Goal: Information Seeking & Learning: Learn about a topic

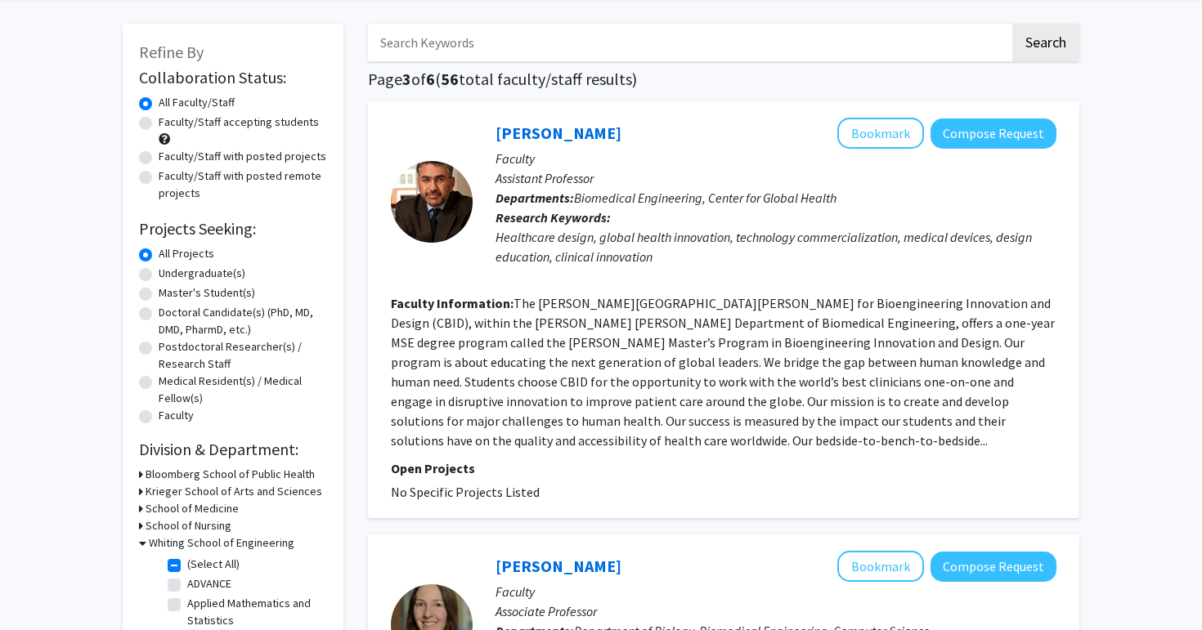
scroll to position [71, 0]
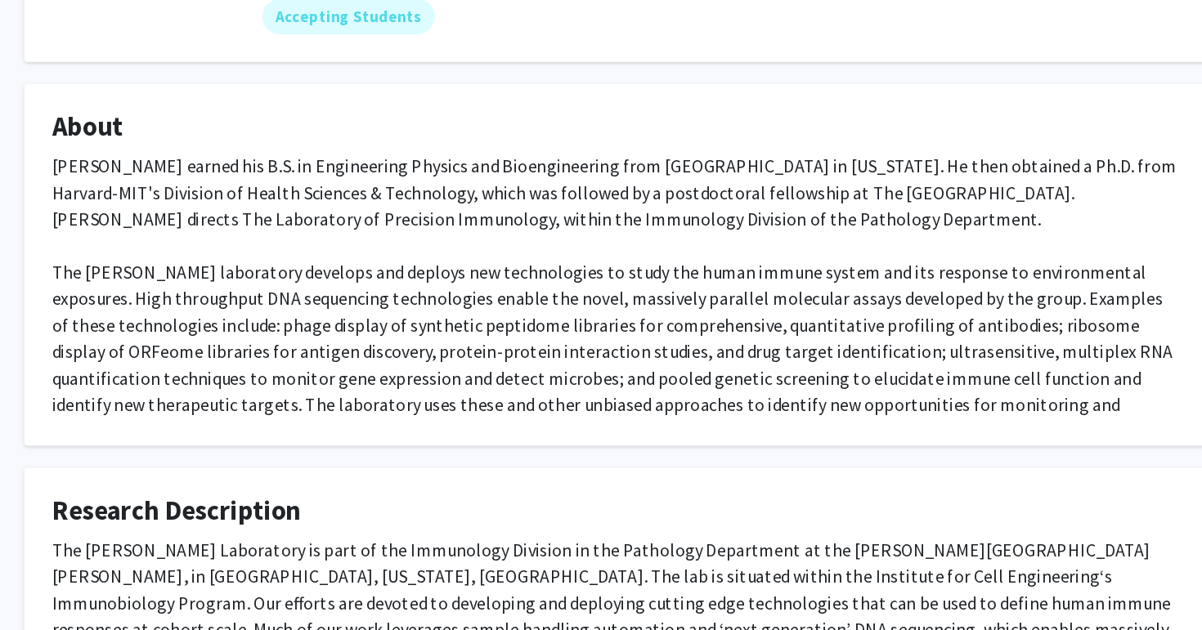
scroll to position [92, 0]
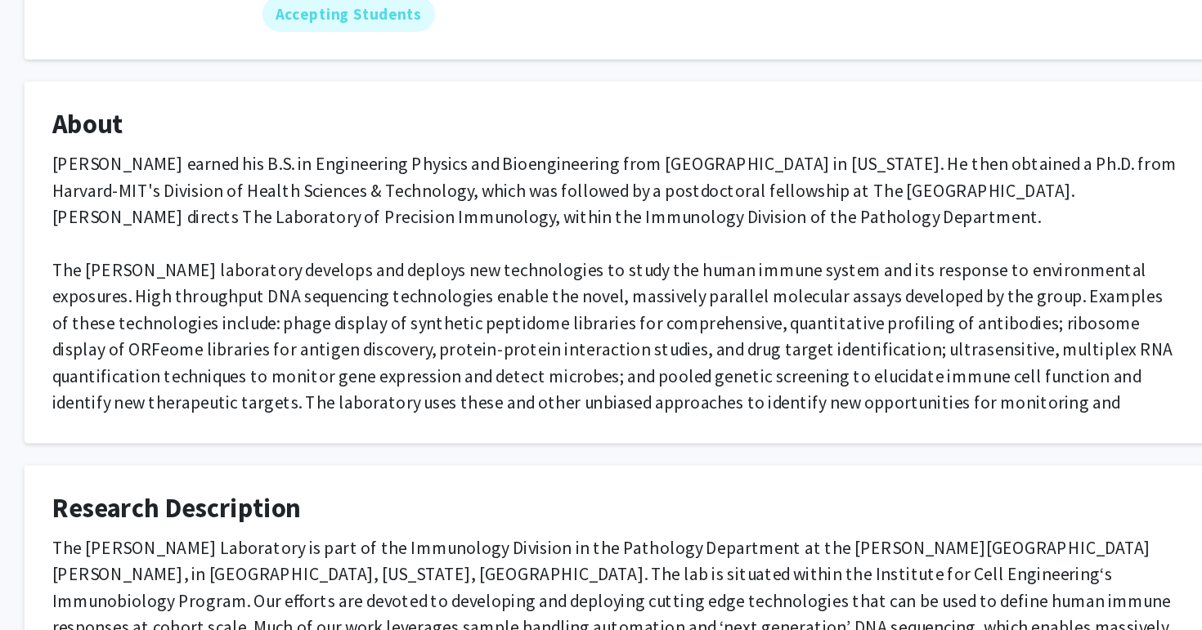
click at [577, 383] on div "[PERSON_NAME] earned his B.S. in Engineering Physics and Bioengineering from [G…" at bounding box center [601, 383] width 834 height 216
click at [577, 383] on div "Dr. Larman earned his B.S. in Engineering Physics and Bioengineering from UC Be…" at bounding box center [601, 383] width 834 height 216
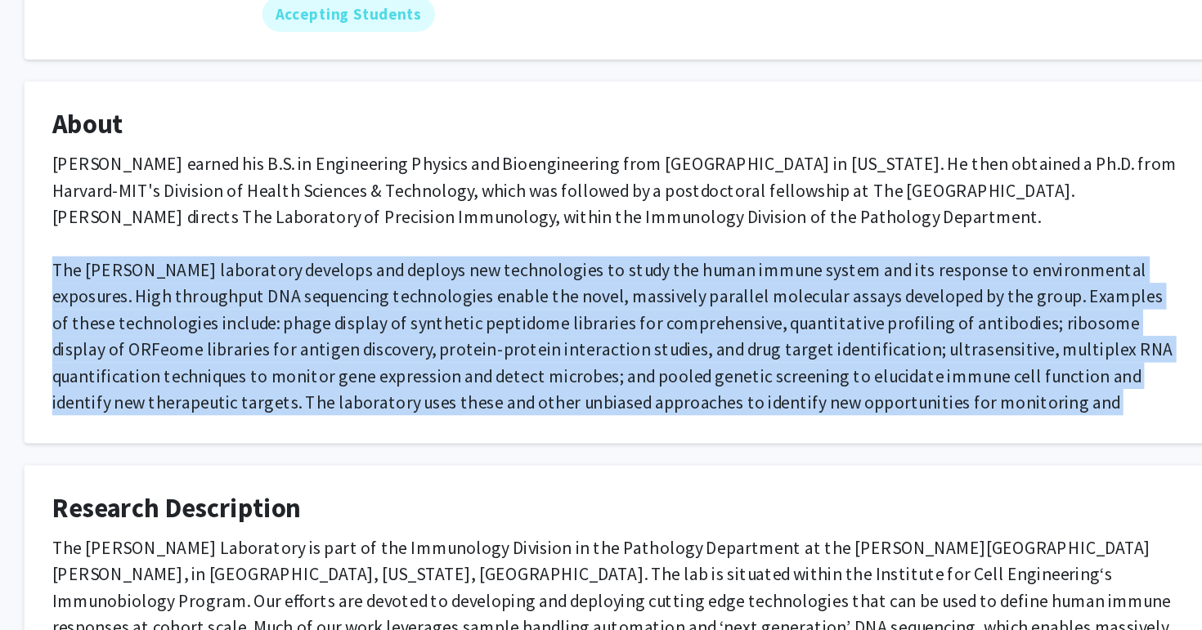
click at [577, 383] on div "Dr. Larman earned his B.S. in Engineering Physics and Bioengineering from UC Be…" at bounding box center [601, 383] width 834 height 216
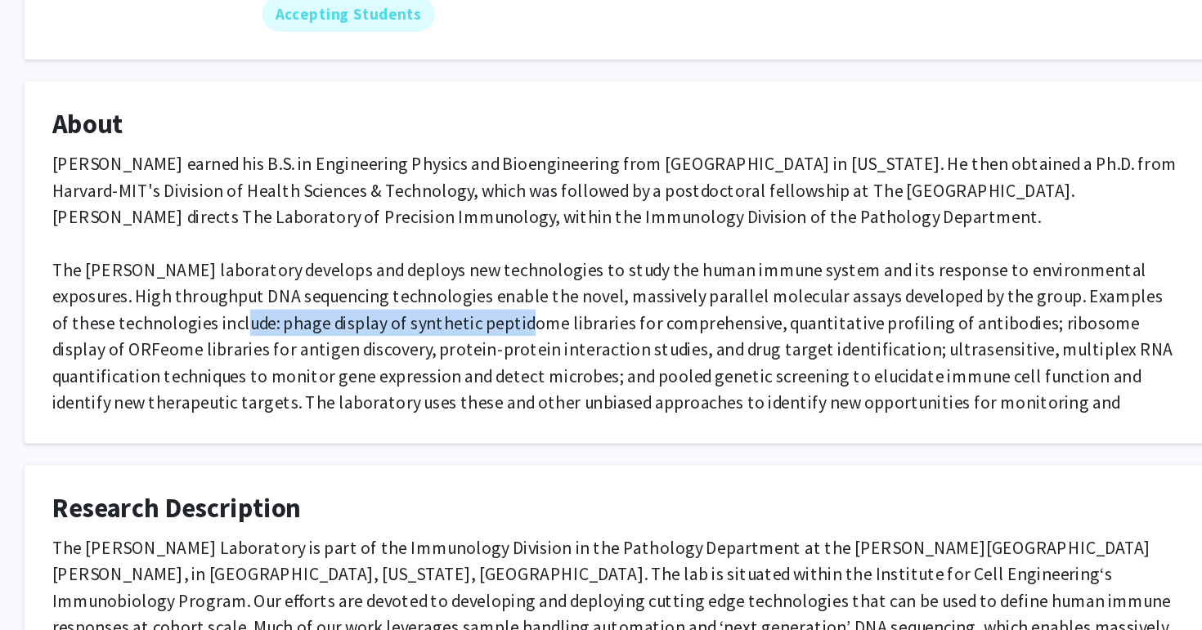
drag, startPoint x: 243, startPoint y: 405, endPoint x: 451, endPoint y: 406, distance: 208.4
click at [451, 406] on div "Dr. Larman earned his B.S. in Engineering Physics and Bioengineering from UC Be…" at bounding box center [601, 383] width 834 height 216
click at [478, 408] on div "Dr. Larman earned his B.S. in Engineering Physics and Bioengineering from UC Be…" at bounding box center [601, 383] width 834 height 216
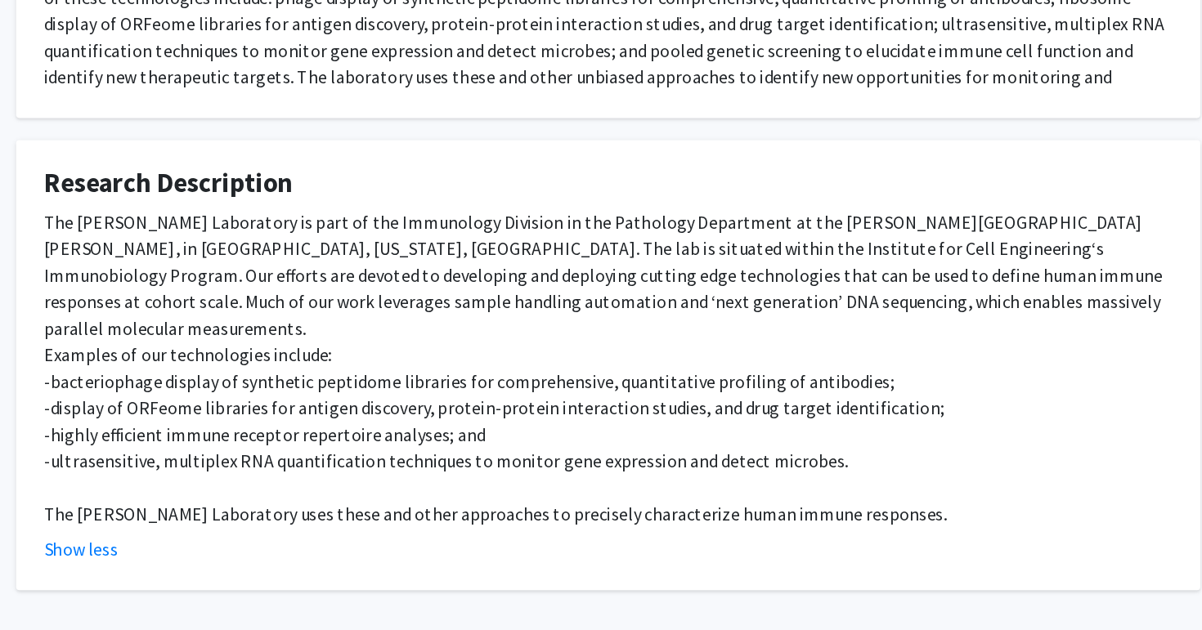
scroll to position [360, 0]
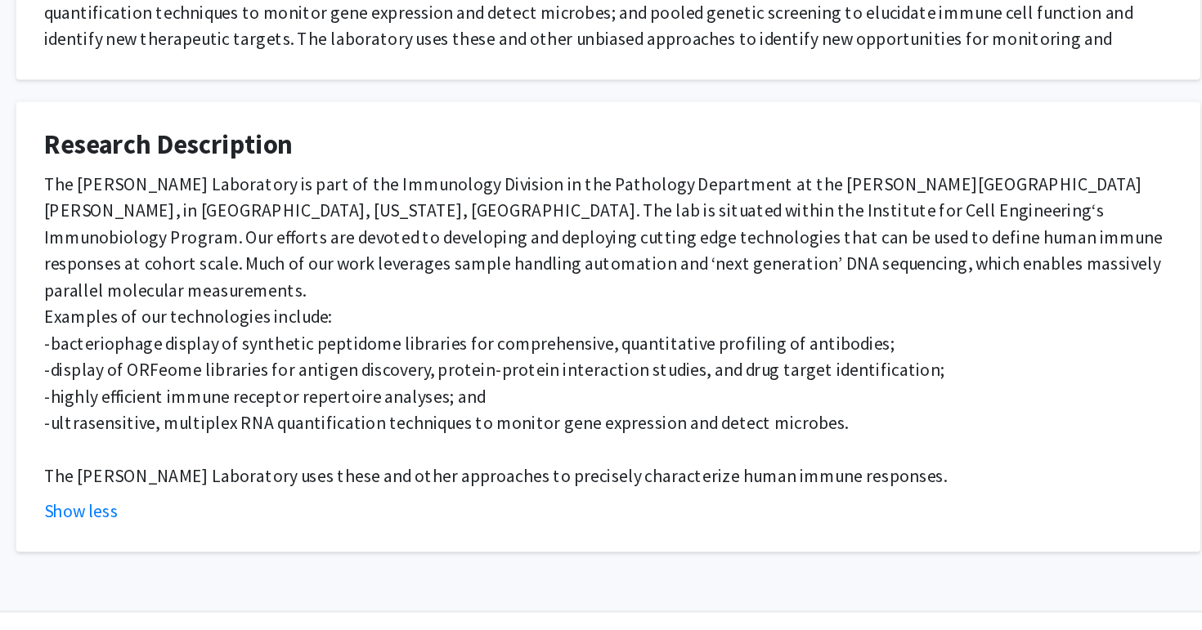
click at [288, 304] on div "The Larman Laboratory is part of the Immunology Division in the Pathology Depar…" at bounding box center [601, 407] width 834 height 235
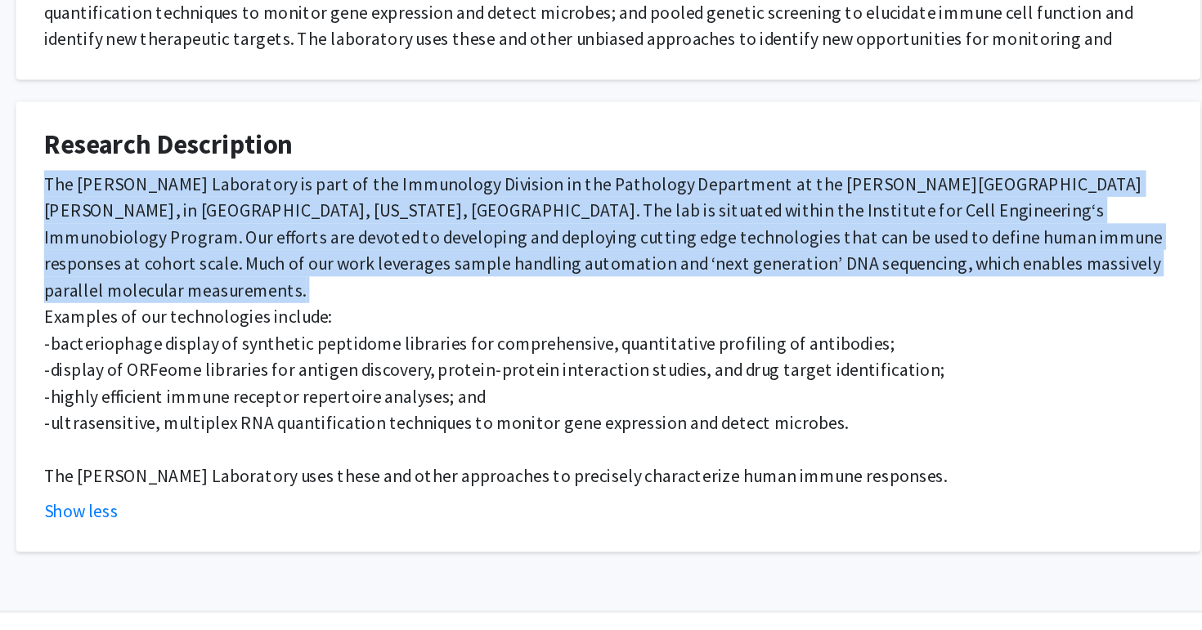
click at [288, 304] on div "The Larman Laboratory is part of the Immunology Division in the Pathology Depar…" at bounding box center [601, 407] width 834 height 235
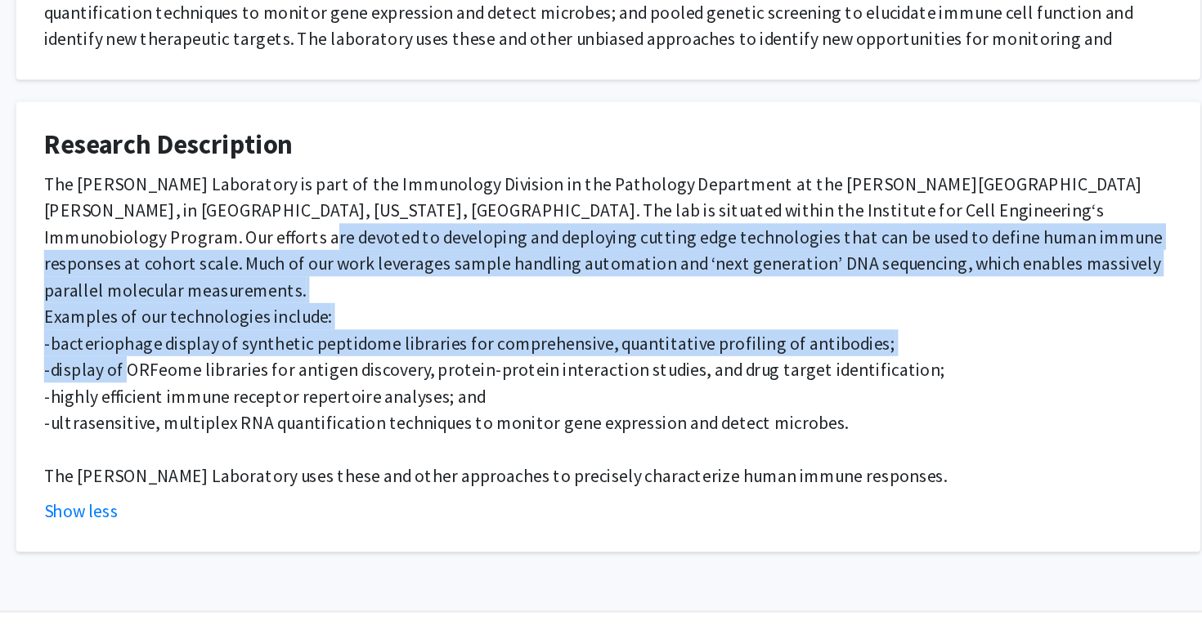
drag, startPoint x: 222, startPoint y: 338, endPoint x: 243, endPoint y: 422, distance: 86.6
click at [243, 422] on div "The Larman Laboratory is part of the Immunology Division in the Pathology Depar…" at bounding box center [601, 407] width 834 height 235
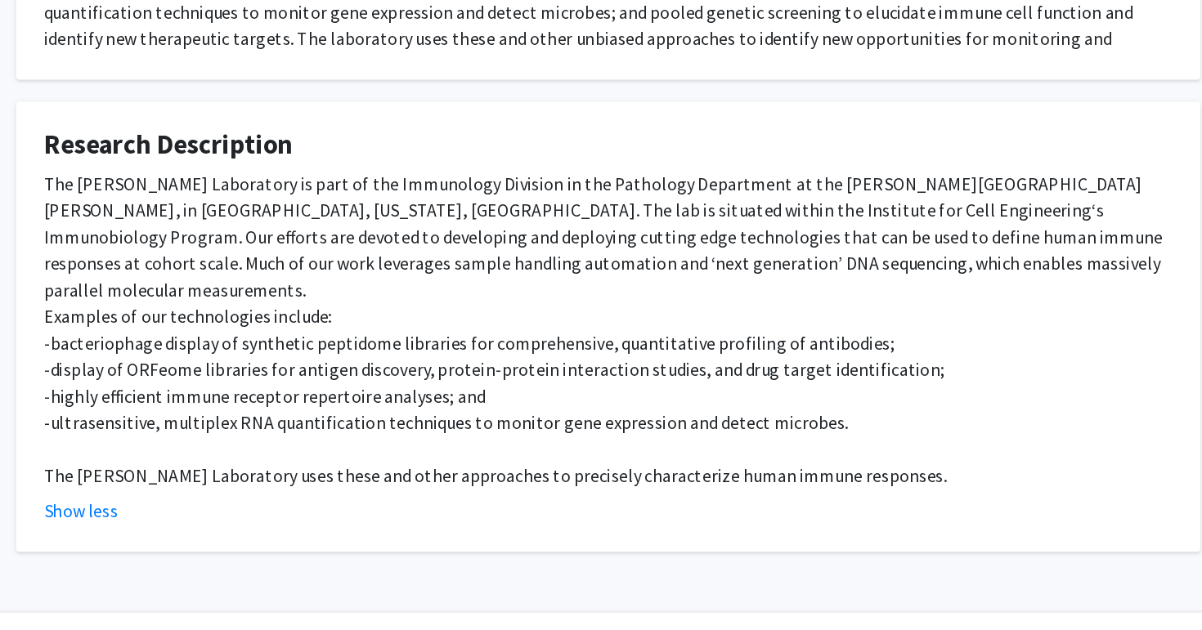
scroll to position [360, 0]
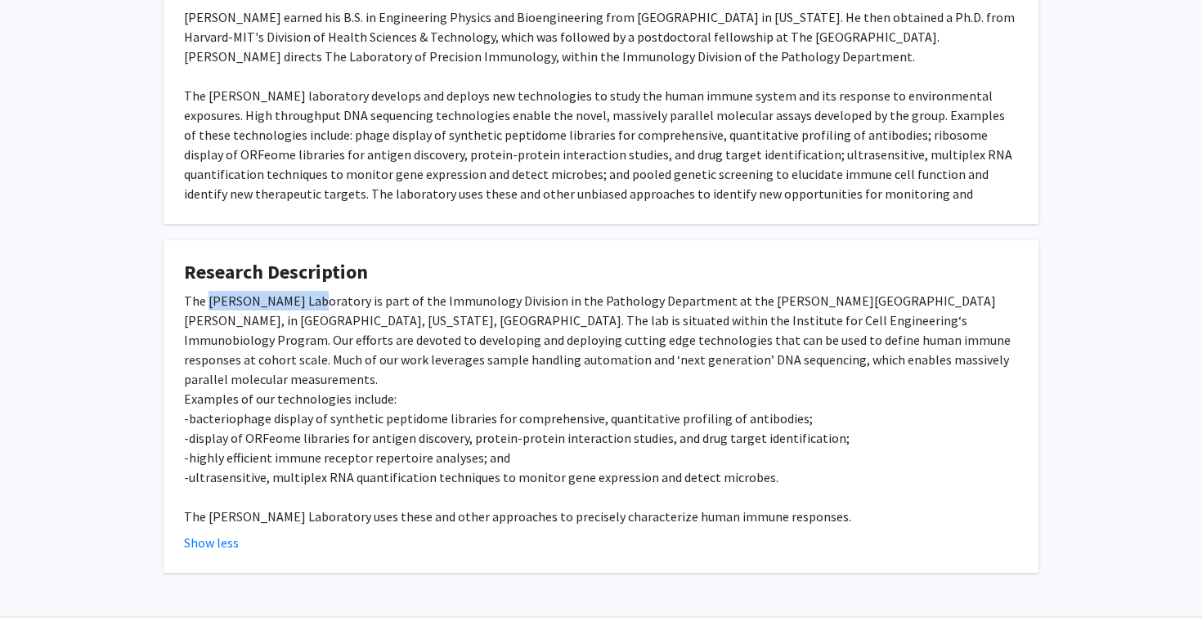
drag, startPoint x: 207, startPoint y: 301, endPoint x: 312, endPoint y: 295, distance: 105.6
click at [312, 296] on div "The Larman Laboratory is part of the Immunology Division in the Pathology Depar…" at bounding box center [601, 408] width 834 height 235
copy div "Larman Laboratory"
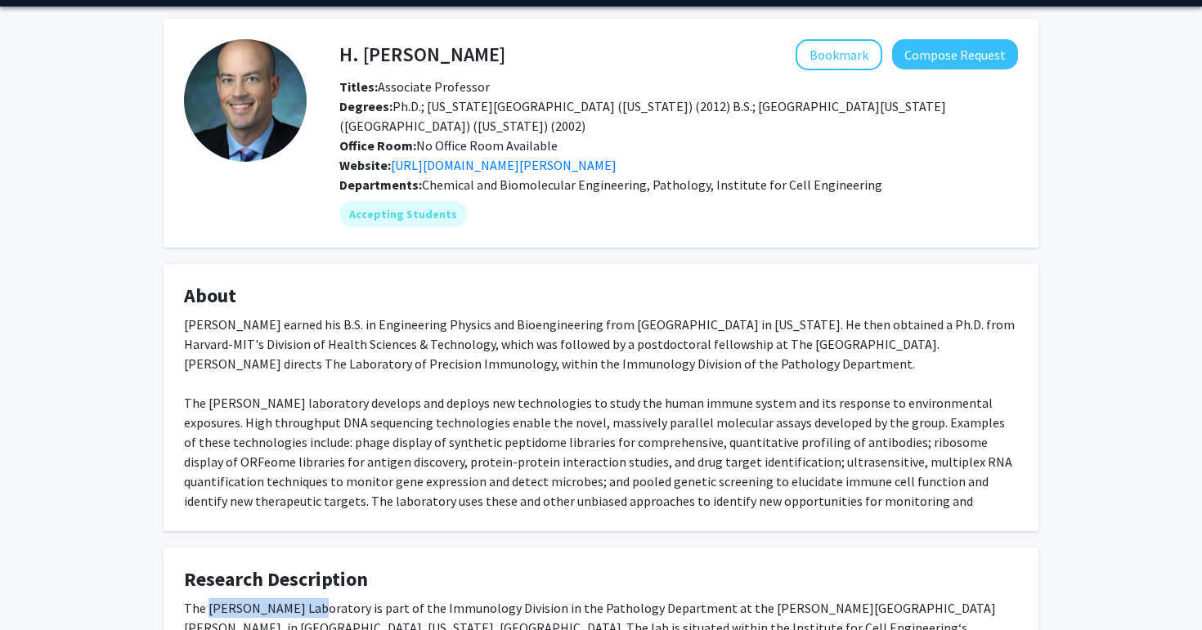
scroll to position [0, 0]
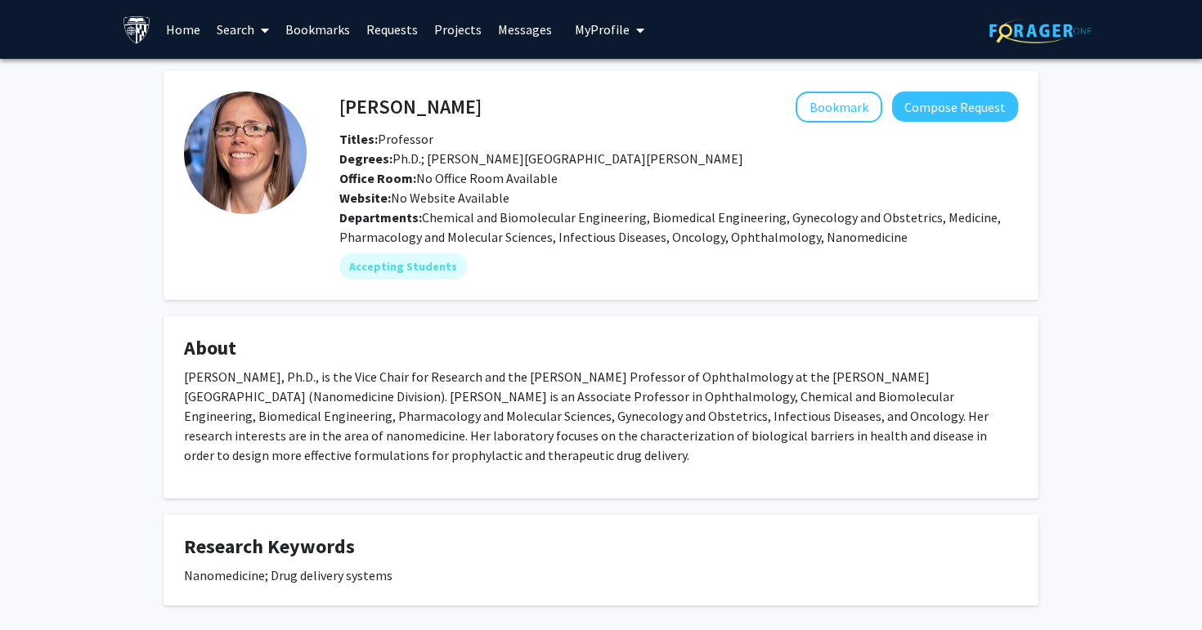
drag, startPoint x: 342, startPoint y: 105, endPoint x: 516, endPoint y: 108, distance: 174.1
click at [481, 108] on h4 "Laura Ensign-Hodges" at bounding box center [410, 107] width 142 height 30
copy h4 "Laura Ensign-Hodges"
click at [455, 160] on span "Degrees: Ph.D.; Johns Hopkins University" at bounding box center [541, 158] width 404 height 16
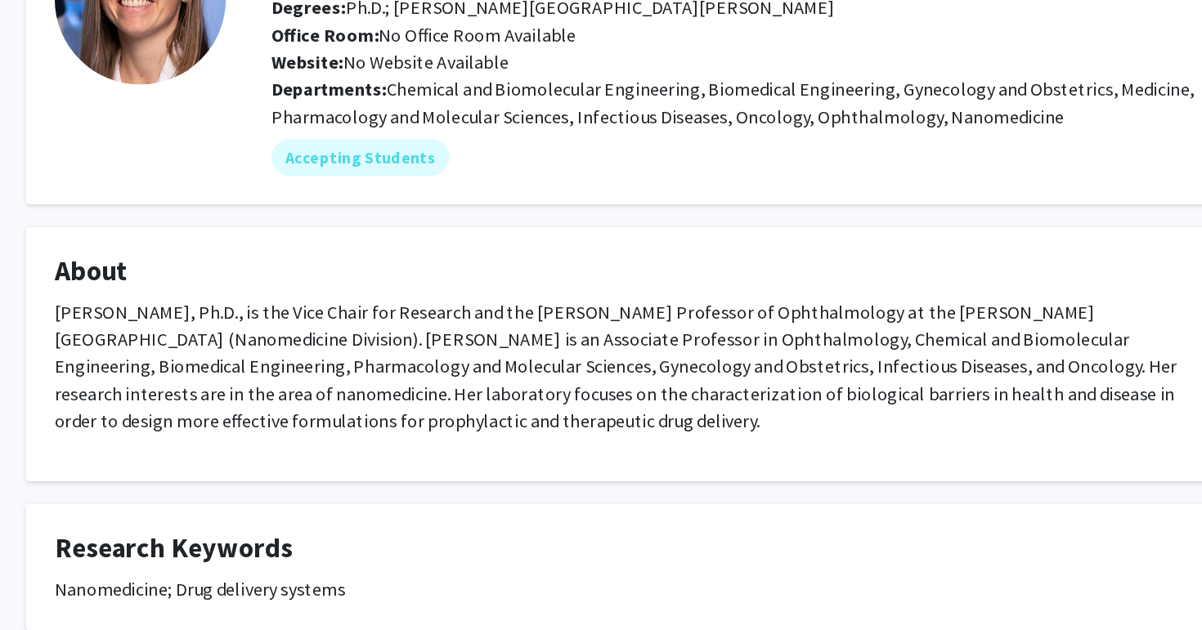
scroll to position [77, 0]
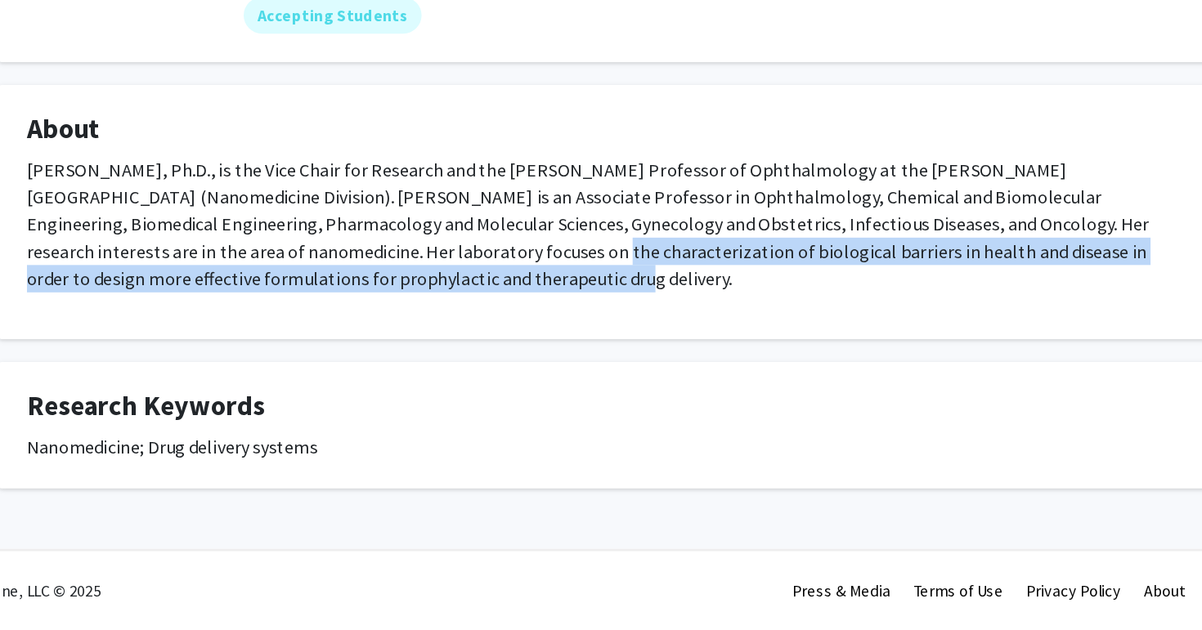
drag, startPoint x: 307, startPoint y: 355, endPoint x: 581, endPoint y: 409, distance: 280.0
click at [581, 409] on fg-card "About Laura Ensign, Ph.D., is the Vice Chair for Research and the Marcella E. W…" at bounding box center [600, 330] width 875 height 182
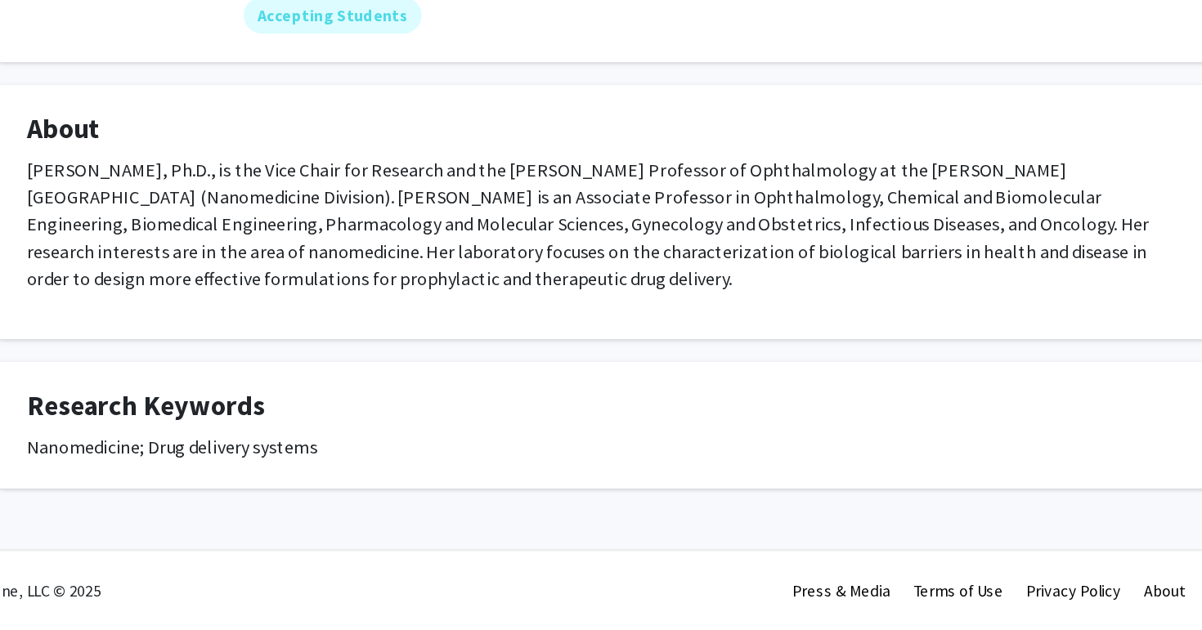
click at [581, 409] on fg-card "About Laura Ensign, Ph.D., is the Vice Chair for Research and the Marcella E. W…" at bounding box center [600, 330] width 875 height 182
drag, startPoint x: 240, startPoint y: 317, endPoint x: 292, endPoint y: 317, distance: 51.5
click at [292, 317] on p "Laura Ensign, Ph.D., is the Vice Chair for Research and the Marcella E. Woll Pr…" at bounding box center [601, 339] width 834 height 98
copy p "Dr. Ensign"
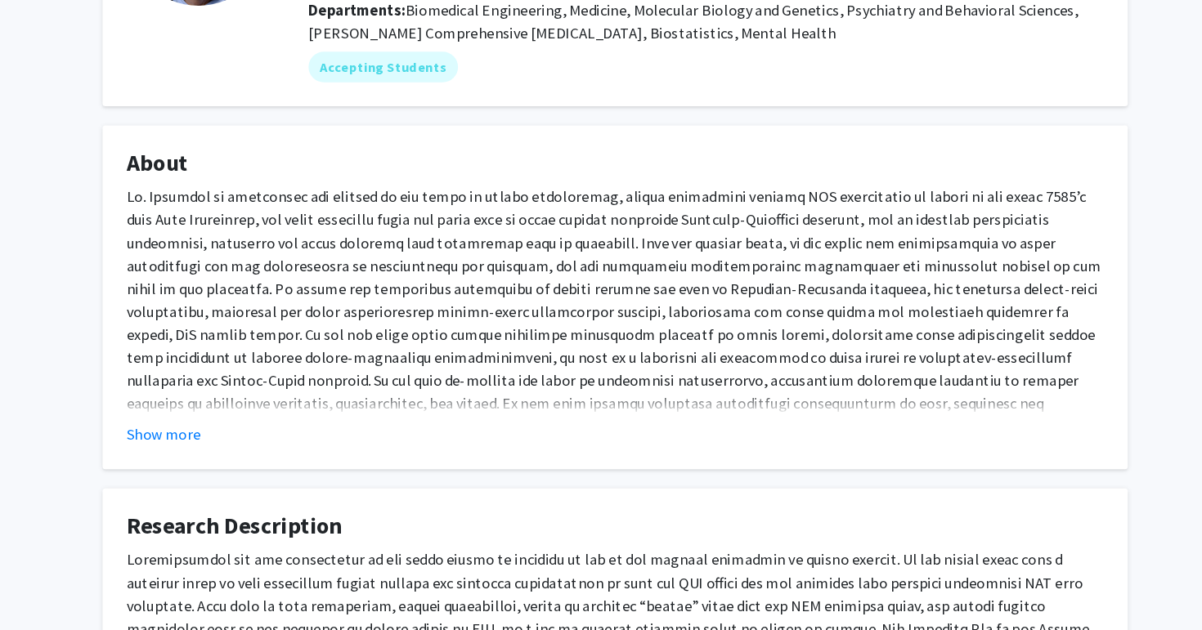
scroll to position [123, 0]
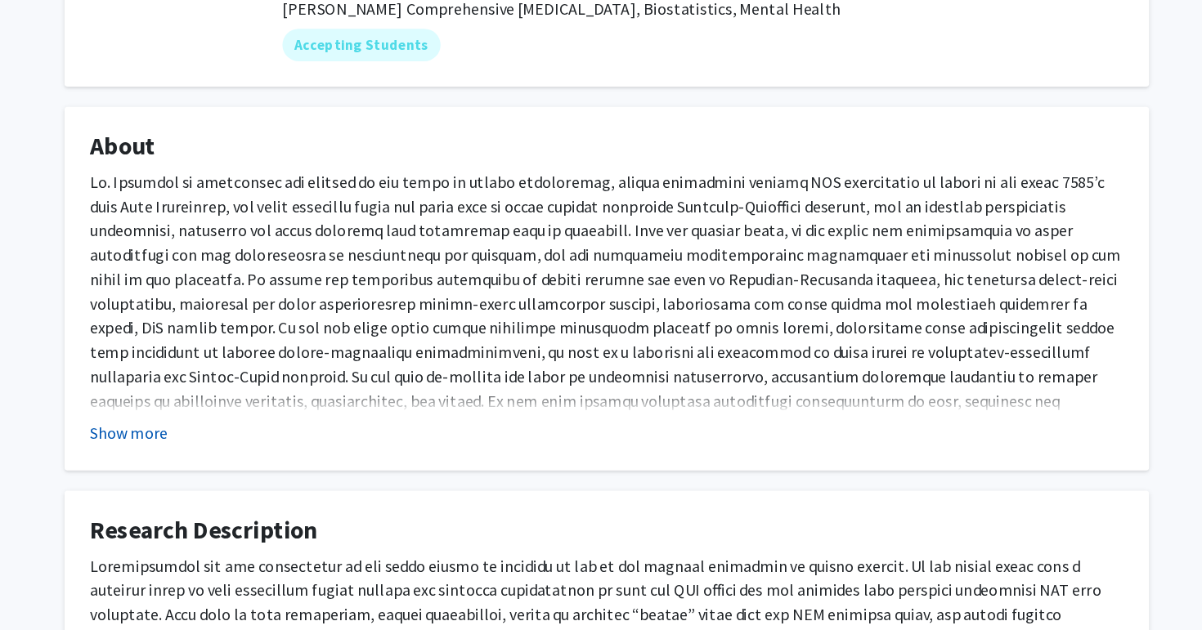
click at [205, 458] on button "Show more" at bounding box center [215, 457] width 63 height 20
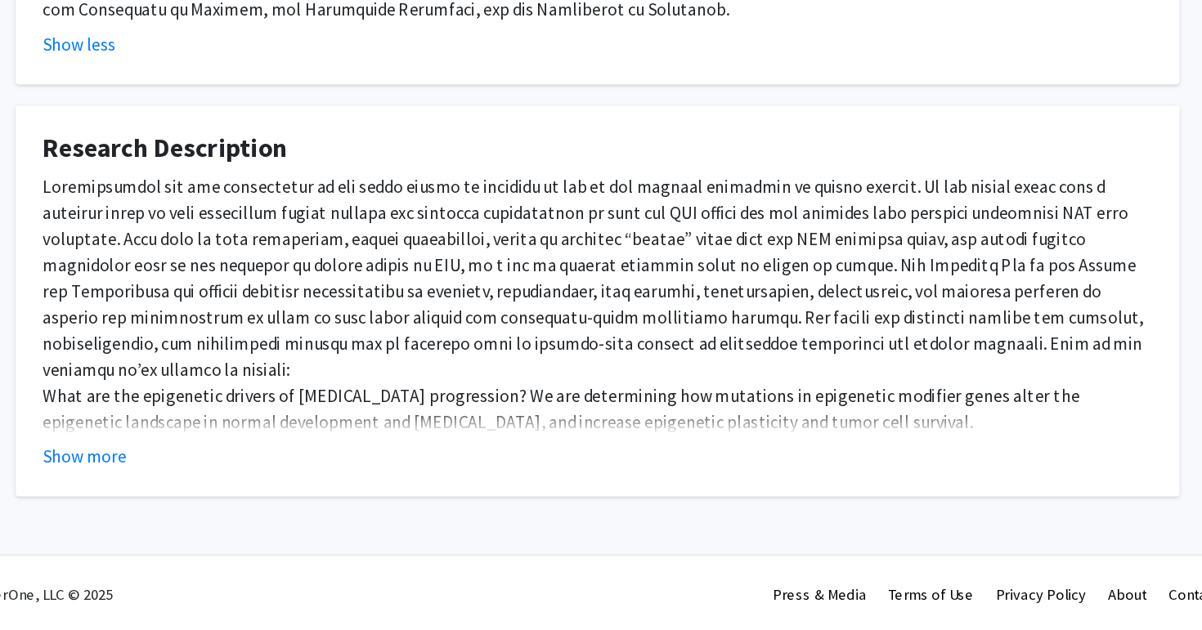
scroll to position [450, 0]
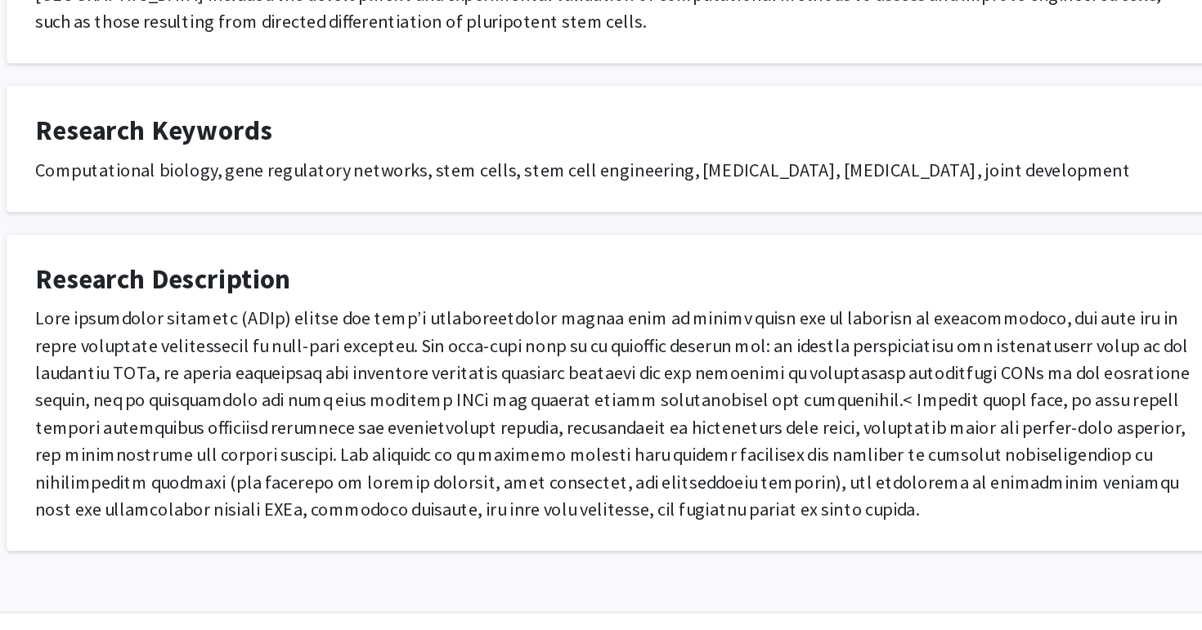
scroll to position [324, 0]
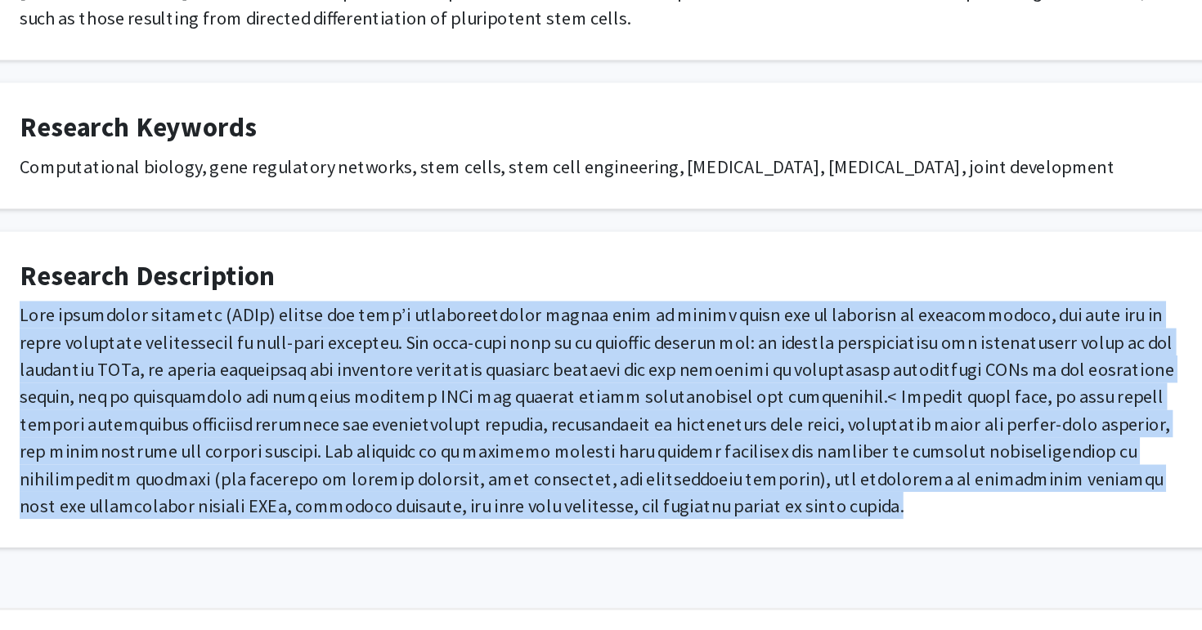
drag, startPoint x: 172, startPoint y: 362, endPoint x: 208, endPoint y: 512, distance: 154.6
click at [208, 512] on fg-card "Research Description" at bounding box center [600, 457] width 875 height 228
copy div "Lore ipsumdolor sitametc (ADIp) elitse doe temp’i utlaboreetdolor magnaa enim a…"
